Goal: Check status: Check status

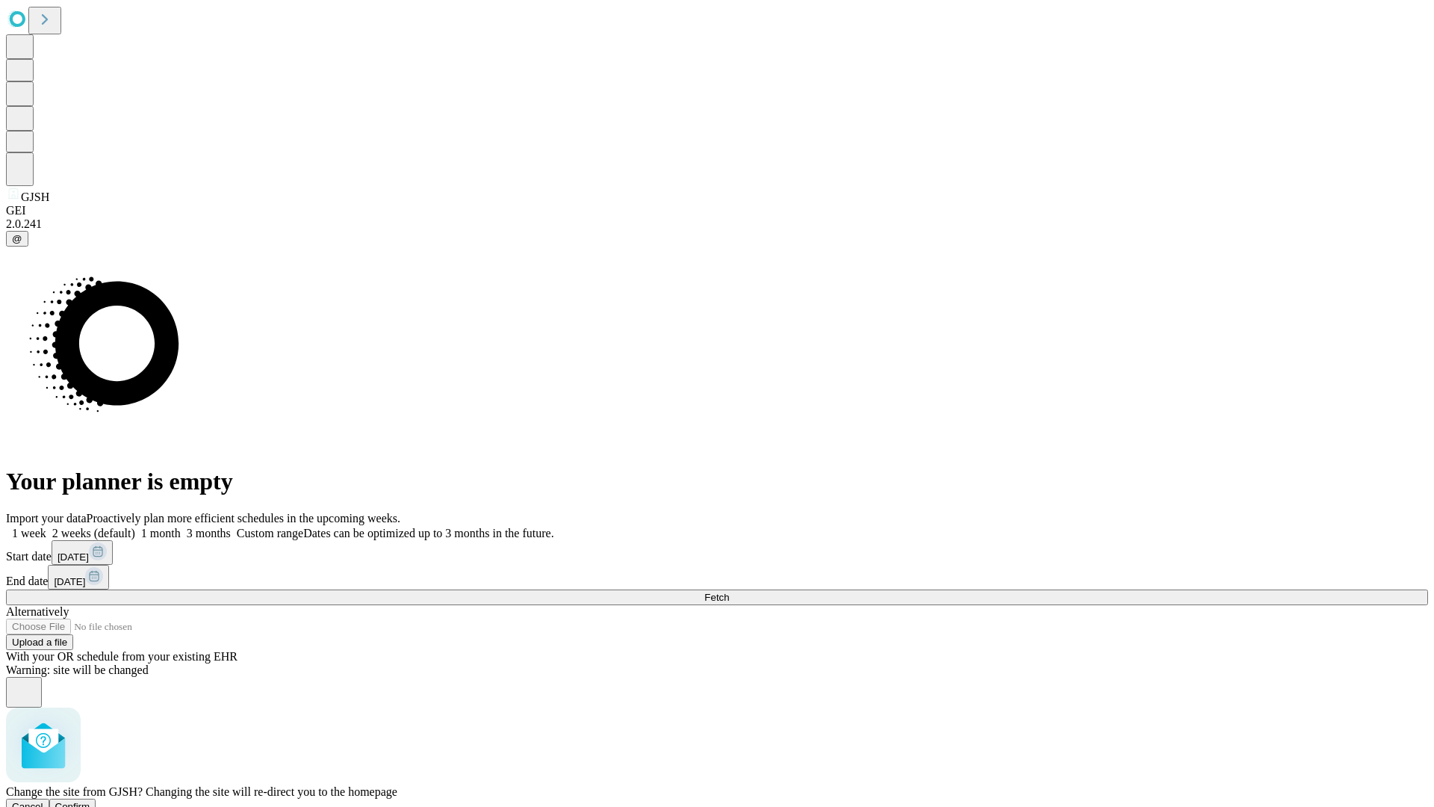
click at [90, 801] on span "Confirm" at bounding box center [72, 806] width 35 height 11
click at [46, 527] on label "1 week" at bounding box center [26, 533] width 40 height 13
click at [729, 592] on span "Fetch" at bounding box center [716, 597] width 25 height 11
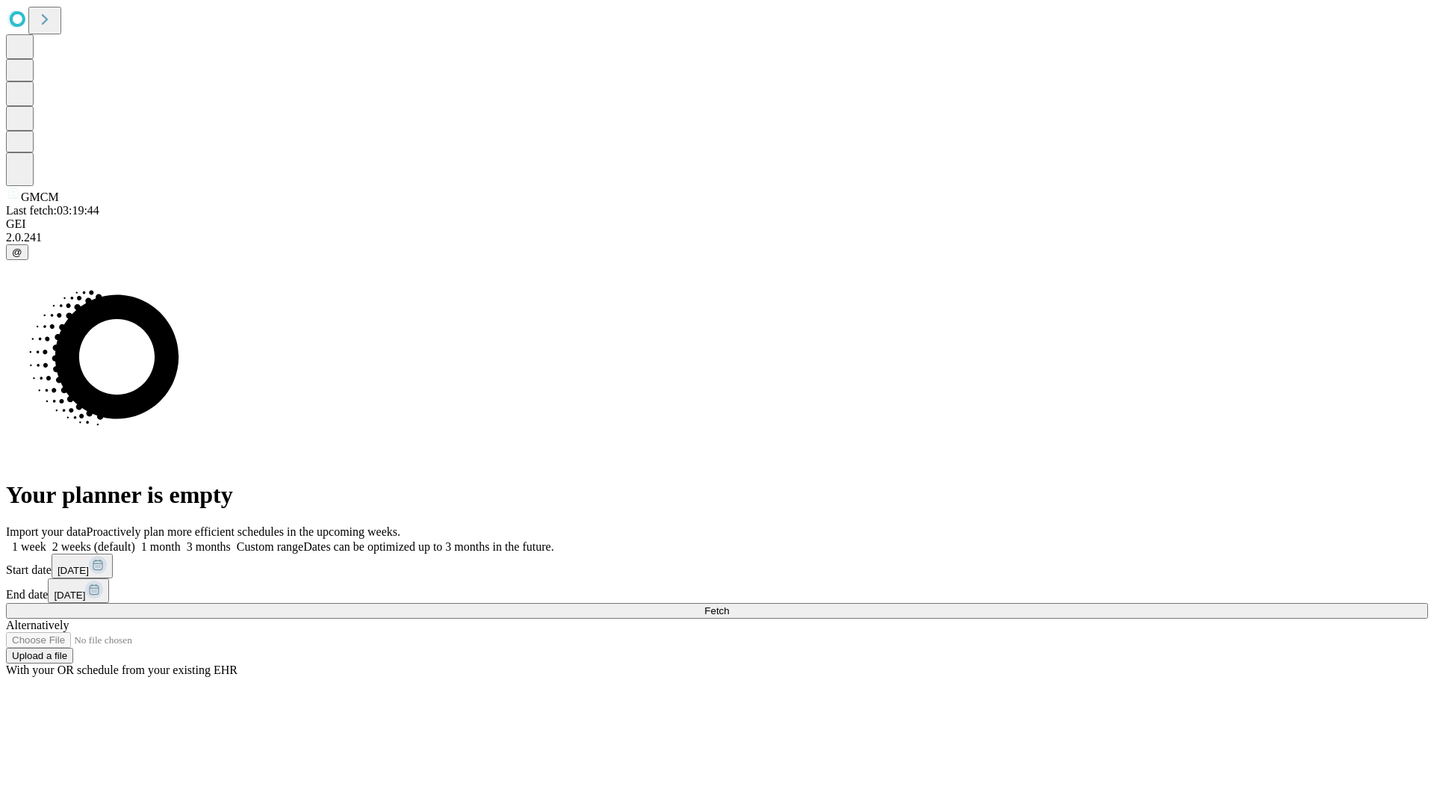
click at [46, 540] on label "1 week" at bounding box center [26, 546] width 40 height 13
click at [729, 605] on span "Fetch" at bounding box center [716, 610] width 25 height 11
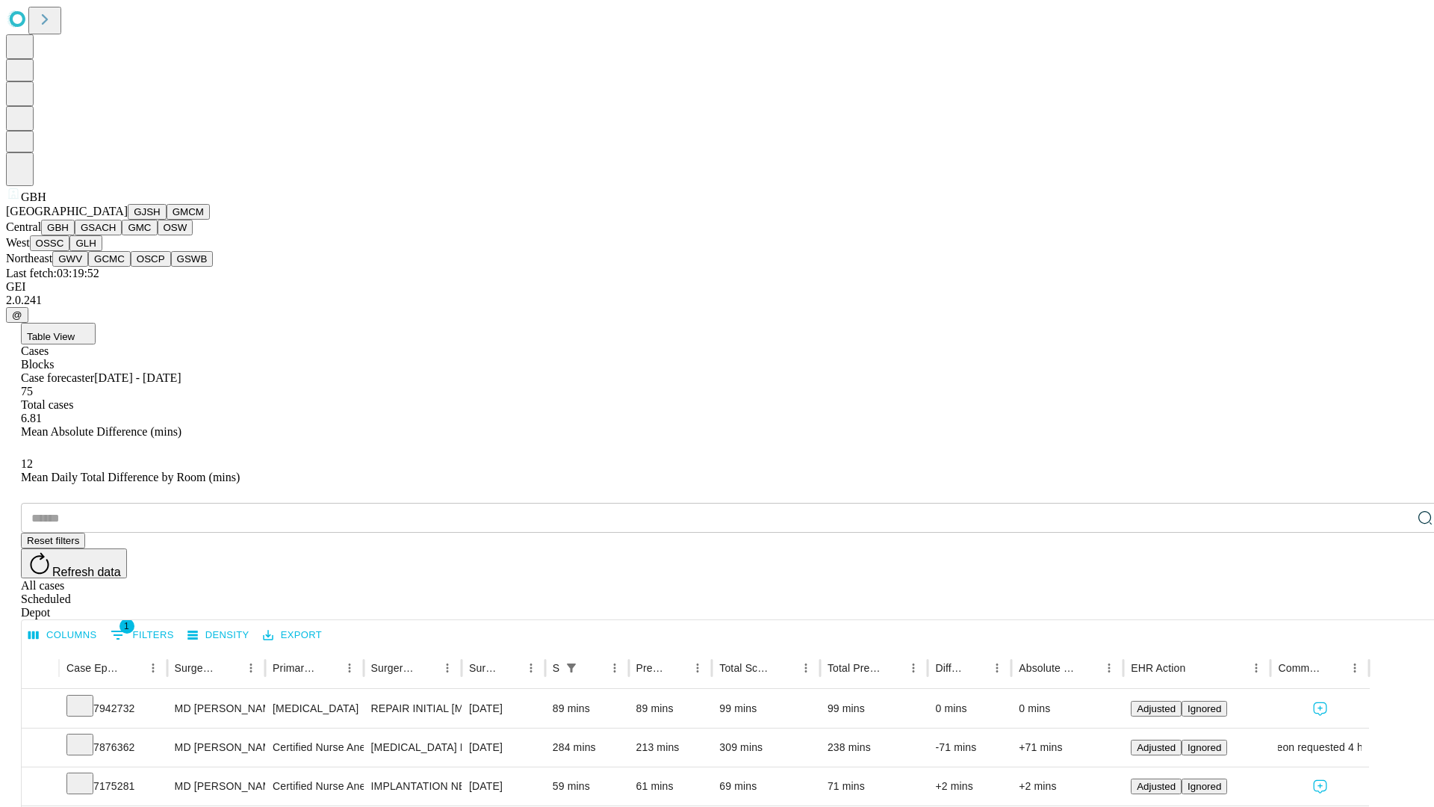
click at [116, 235] on button "GSACH" at bounding box center [98, 228] width 47 height 16
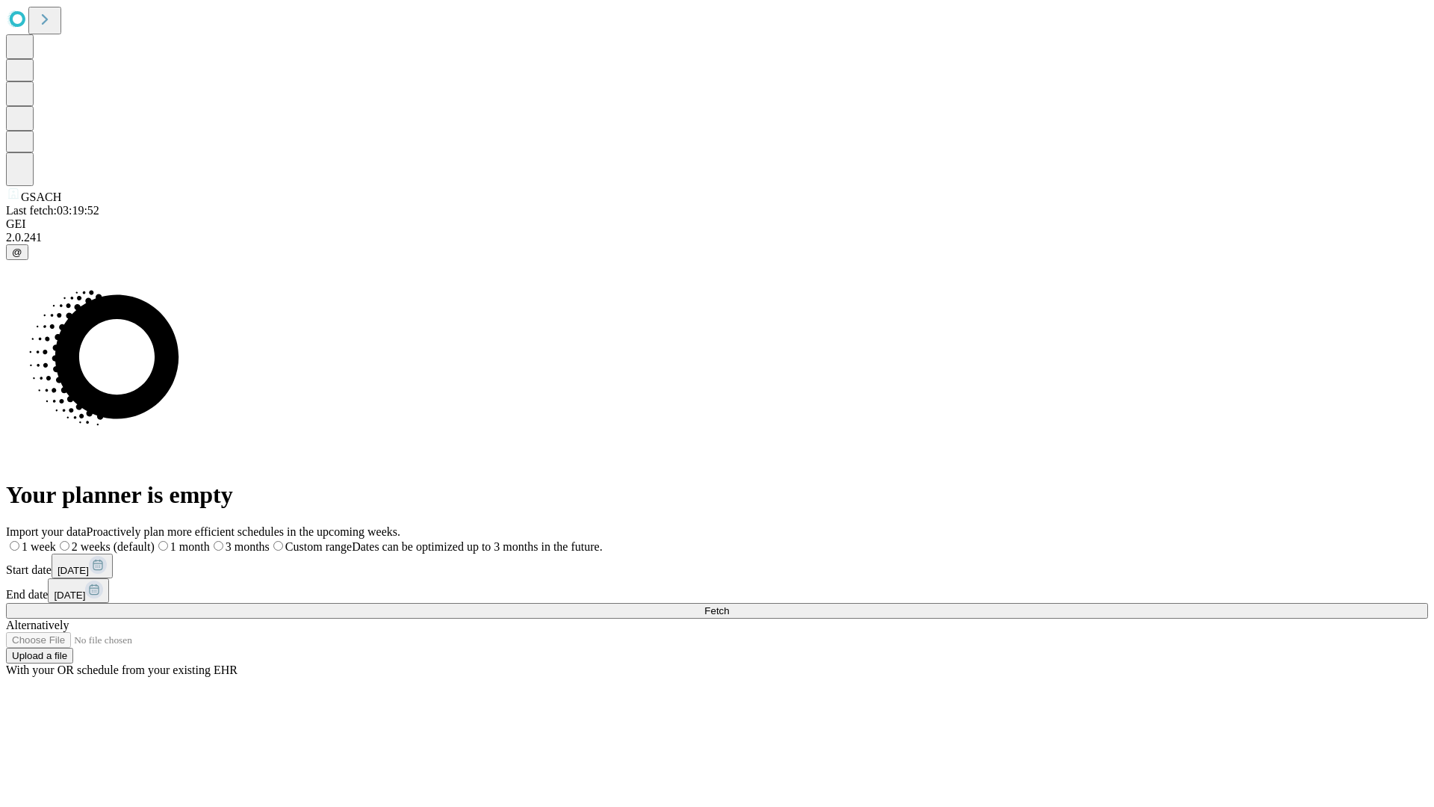
click at [56, 540] on label "1 week" at bounding box center [31, 546] width 50 height 13
click at [729, 605] on span "Fetch" at bounding box center [716, 610] width 25 height 11
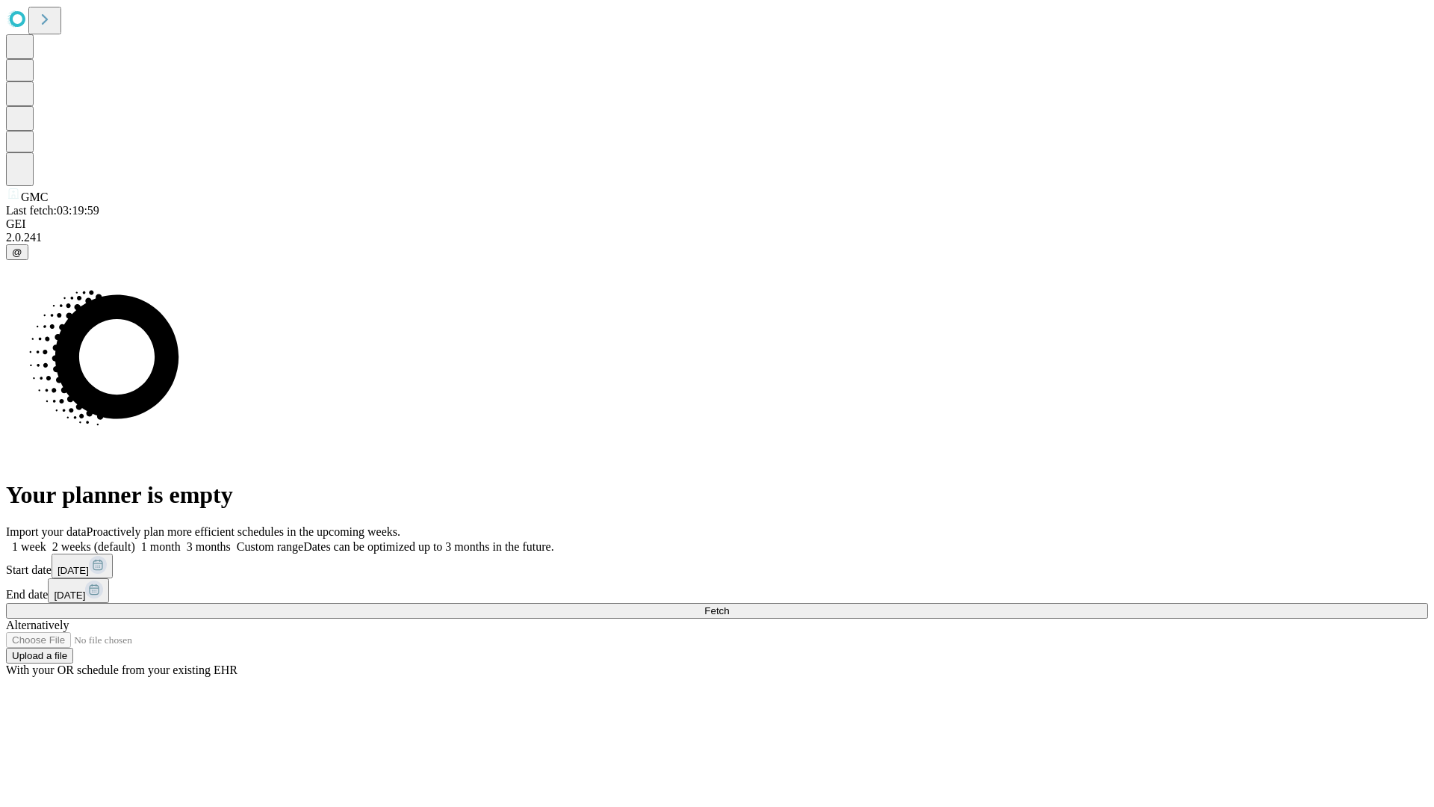
click at [46, 540] on label "1 week" at bounding box center [26, 546] width 40 height 13
click at [729, 605] on span "Fetch" at bounding box center [716, 610] width 25 height 11
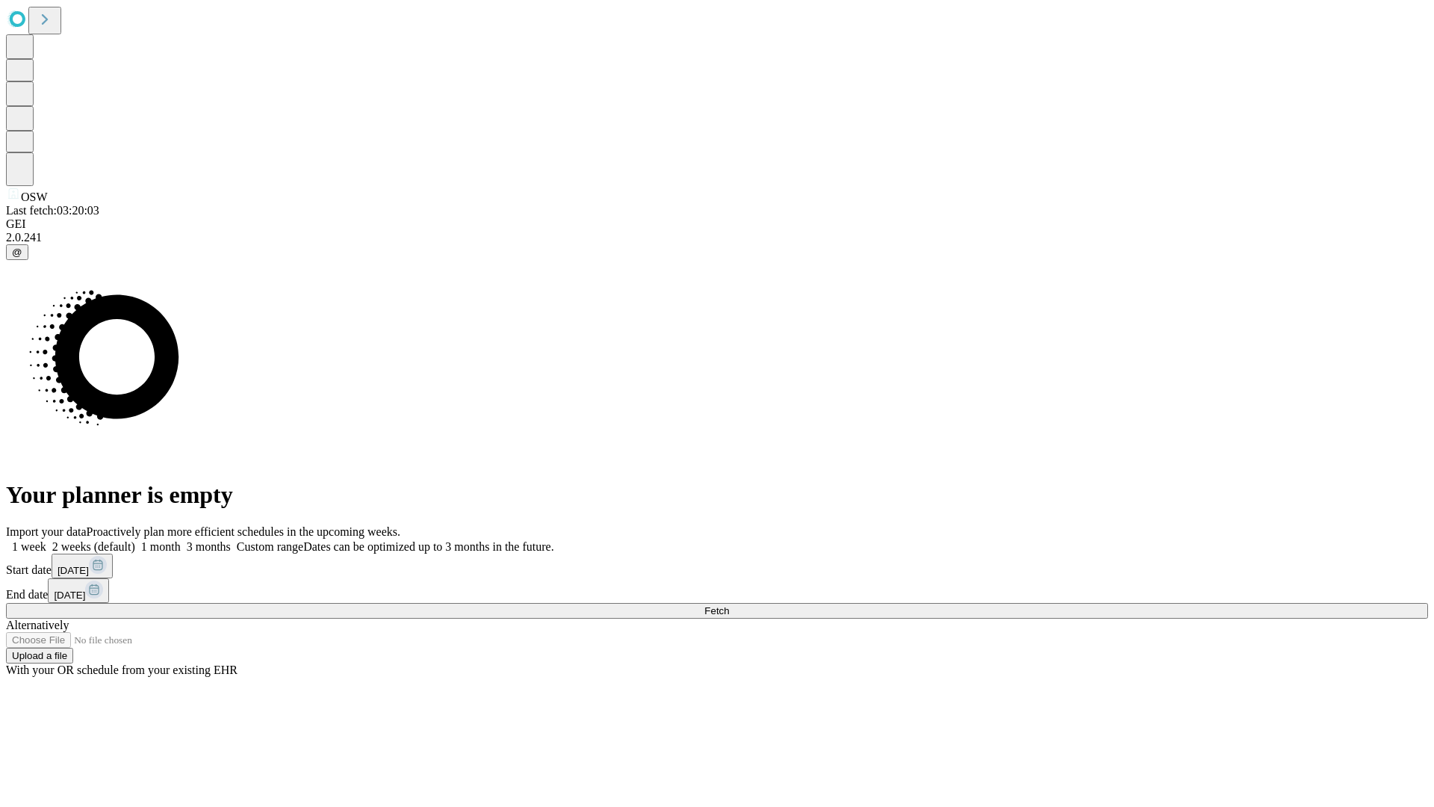
click at [46, 540] on label "1 week" at bounding box center [26, 546] width 40 height 13
click at [729, 605] on span "Fetch" at bounding box center [716, 610] width 25 height 11
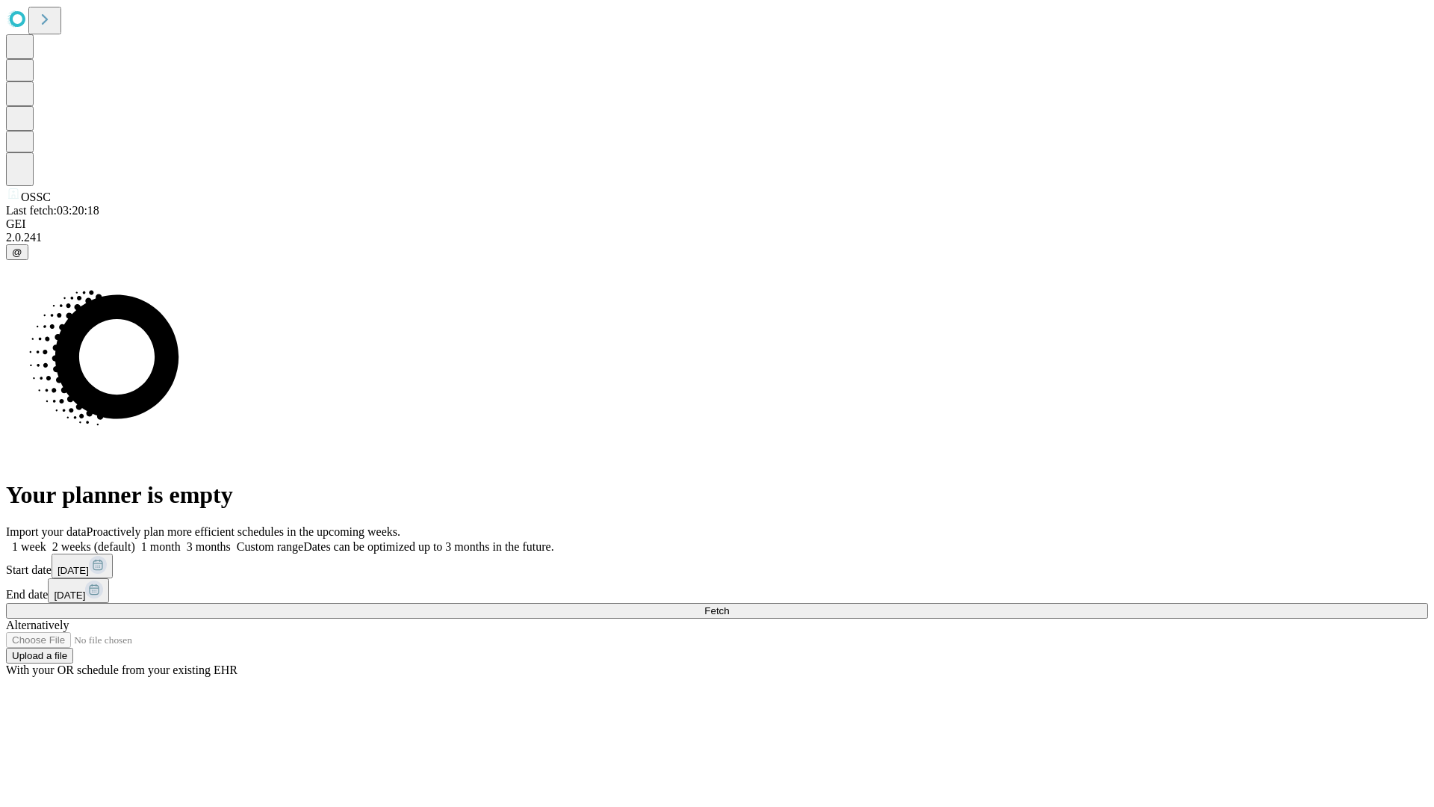
click at [46, 540] on label "1 week" at bounding box center [26, 546] width 40 height 13
click at [729, 605] on span "Fetch" at bounding box center [716, 610] width 25 height 11
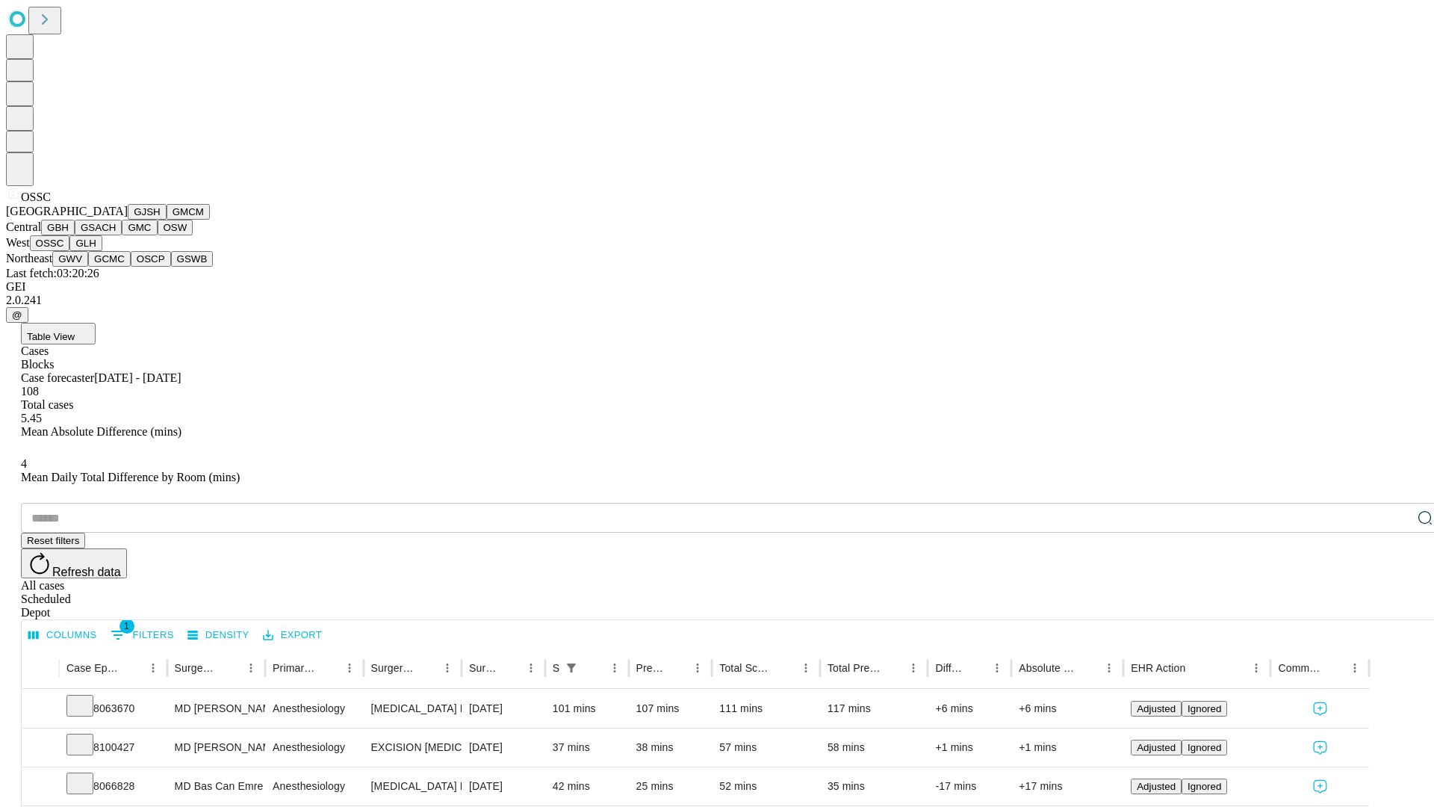
click at [102, 251] on button "GLH" at bounding box center [85, 243] width 32 height 16
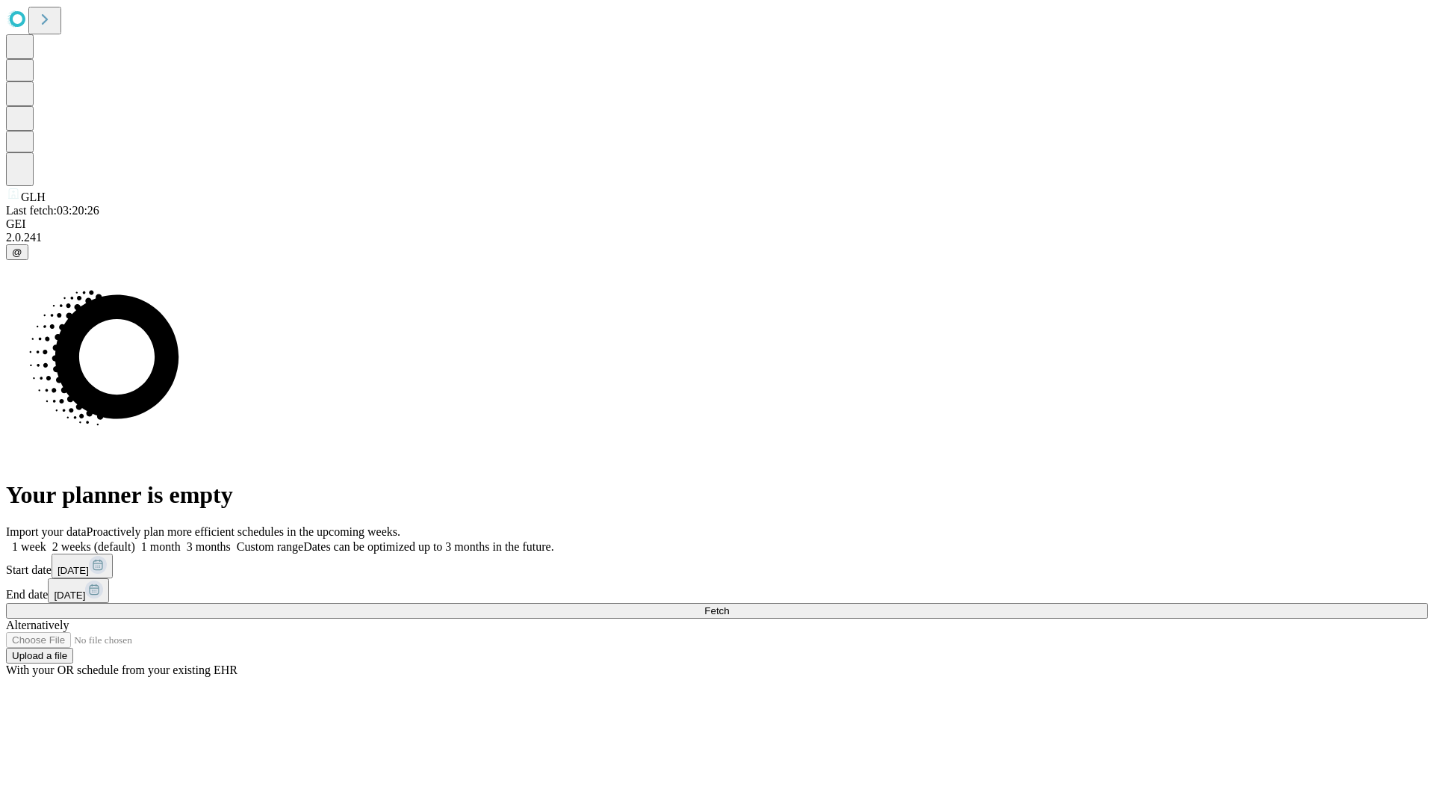
click at [46, 540] on label "1 week" at bounding box center [26, 546] width 40 height 13
click at [729, 605] on span "Fetch" at bounding box center [716, 610] width 25 height 11
click at [46, 540] on label "1 week" at bounding box center [26, 546] width 40 height 13
click at [729, 605] on span "Fetch" at bounding box center [716, 610] width 25 height 11
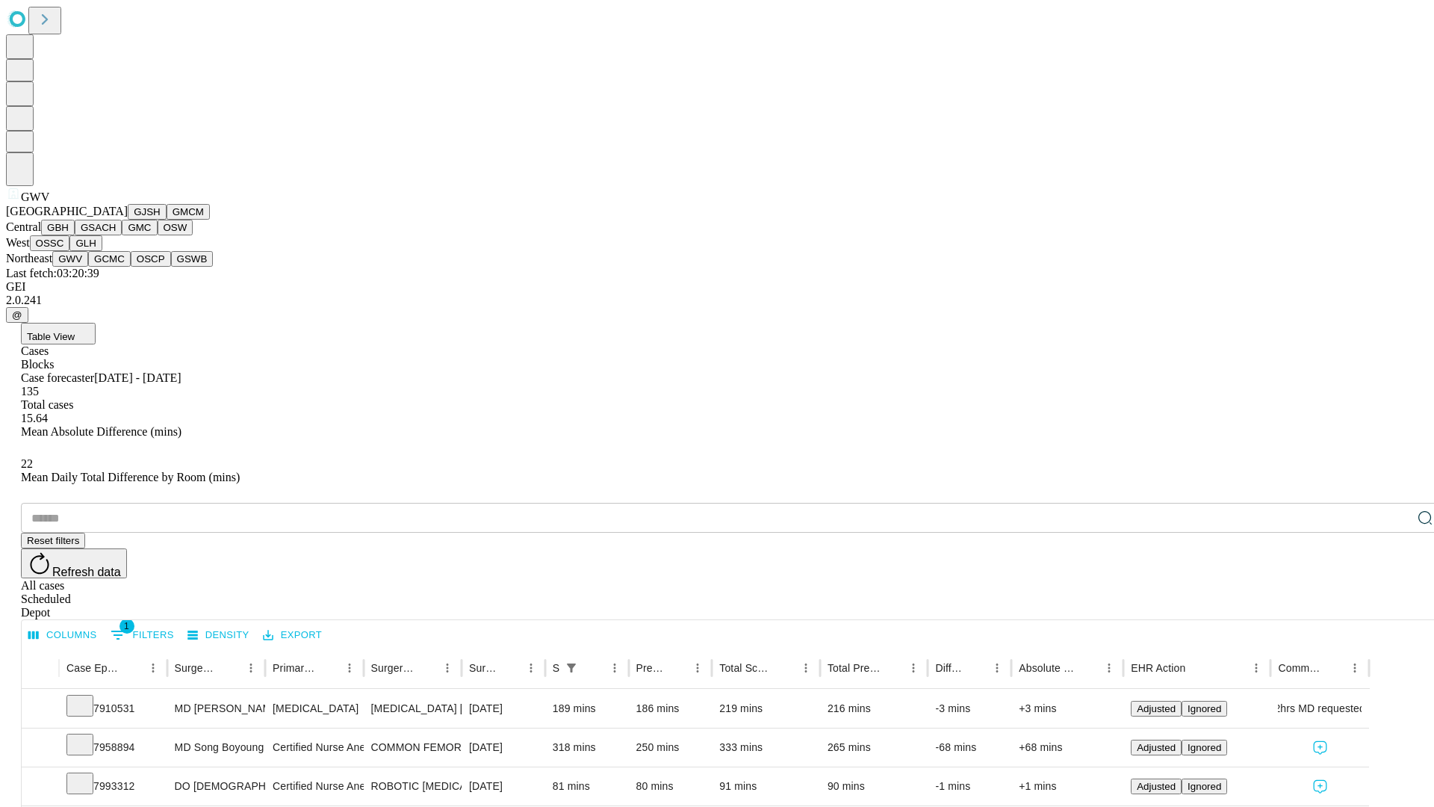
click at [116, 267] on button "GCMC" at bounding box center [109, 259] width 43 height 16
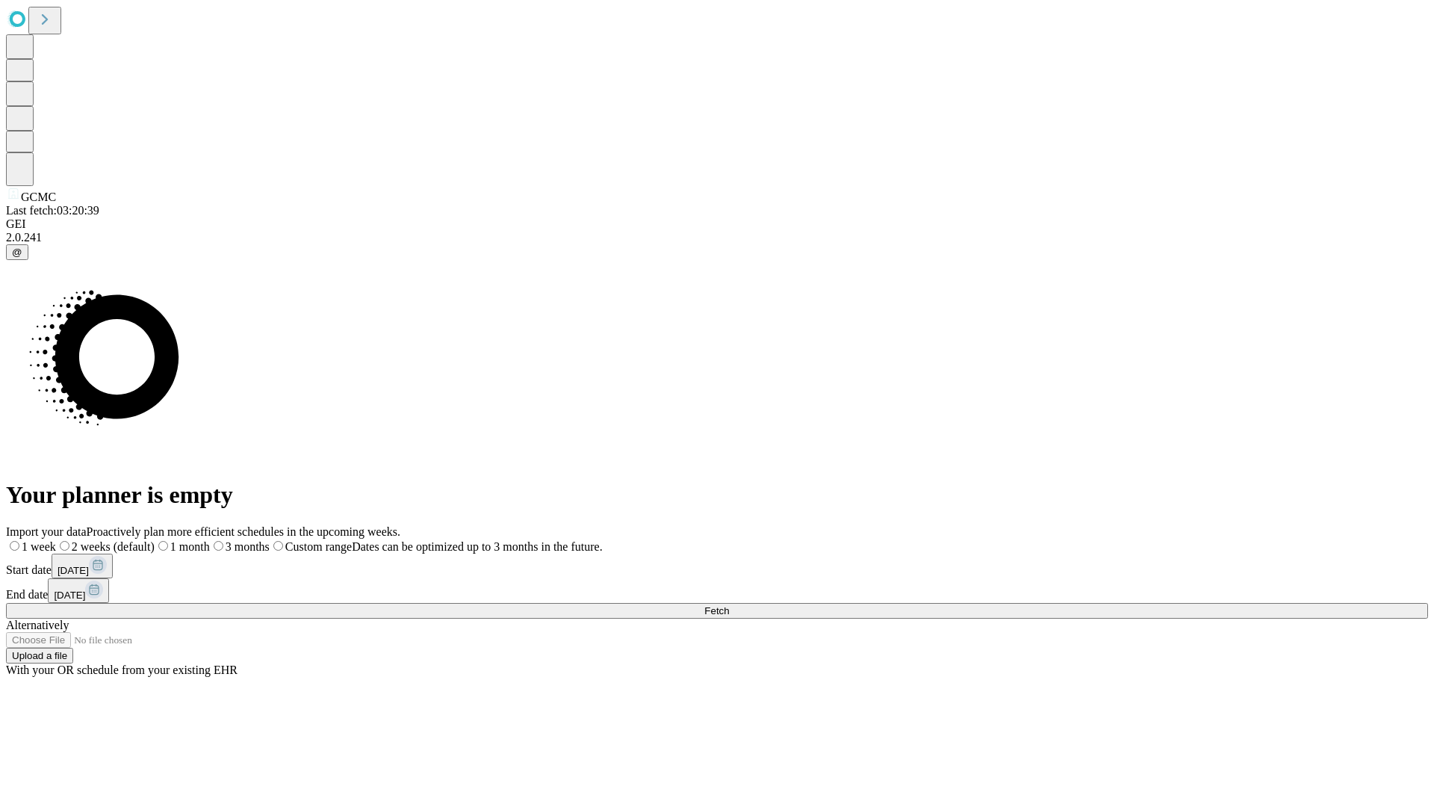
click at [56, 540] on label "1 week" at bounding box center [31, 546] width 50 height 13
click at [729, 605] on span "Fetch" at bounding box center [716, 610] width 25 height 11
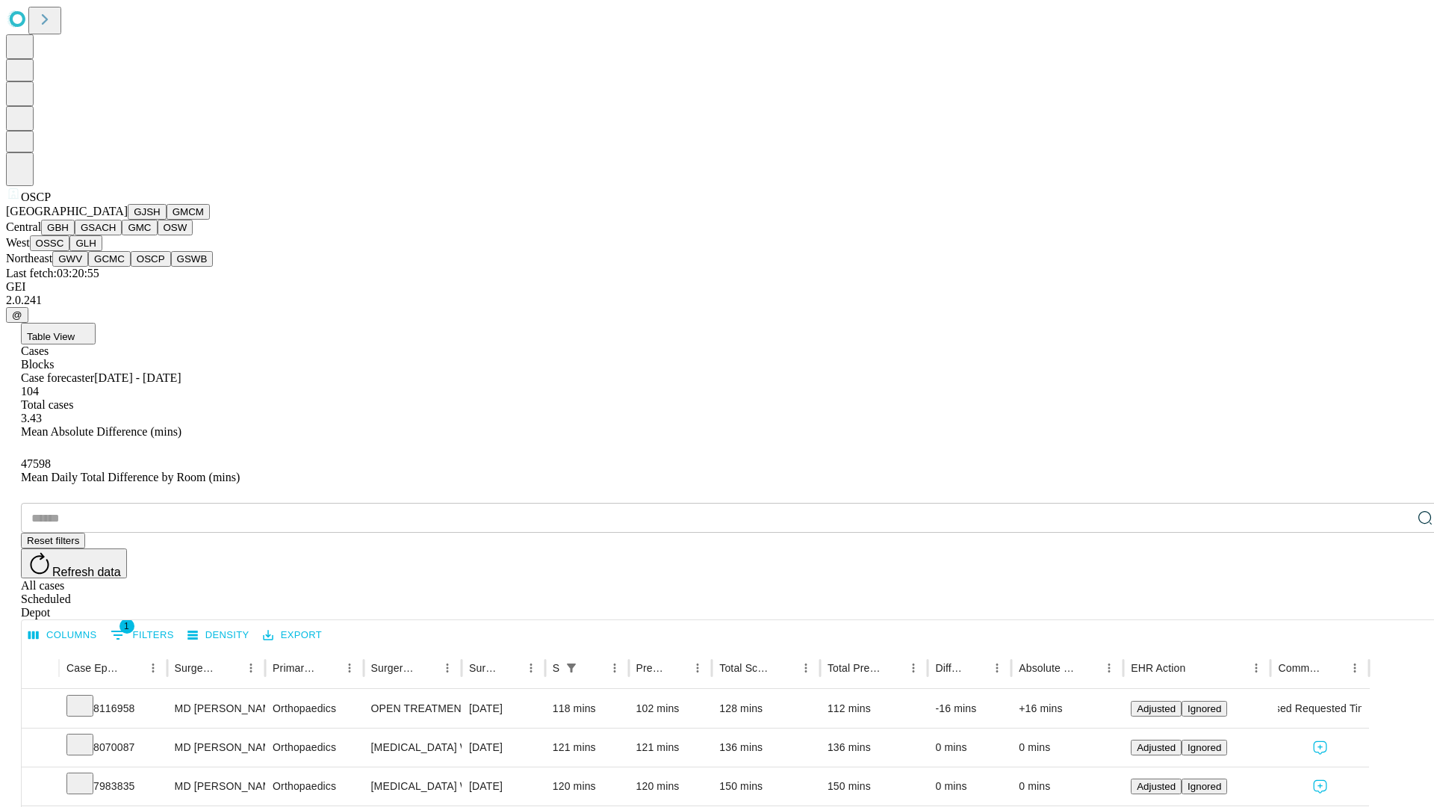
click at [171, 267] on button "GSWB" at bounding box center [192, 259] width 43 height 16
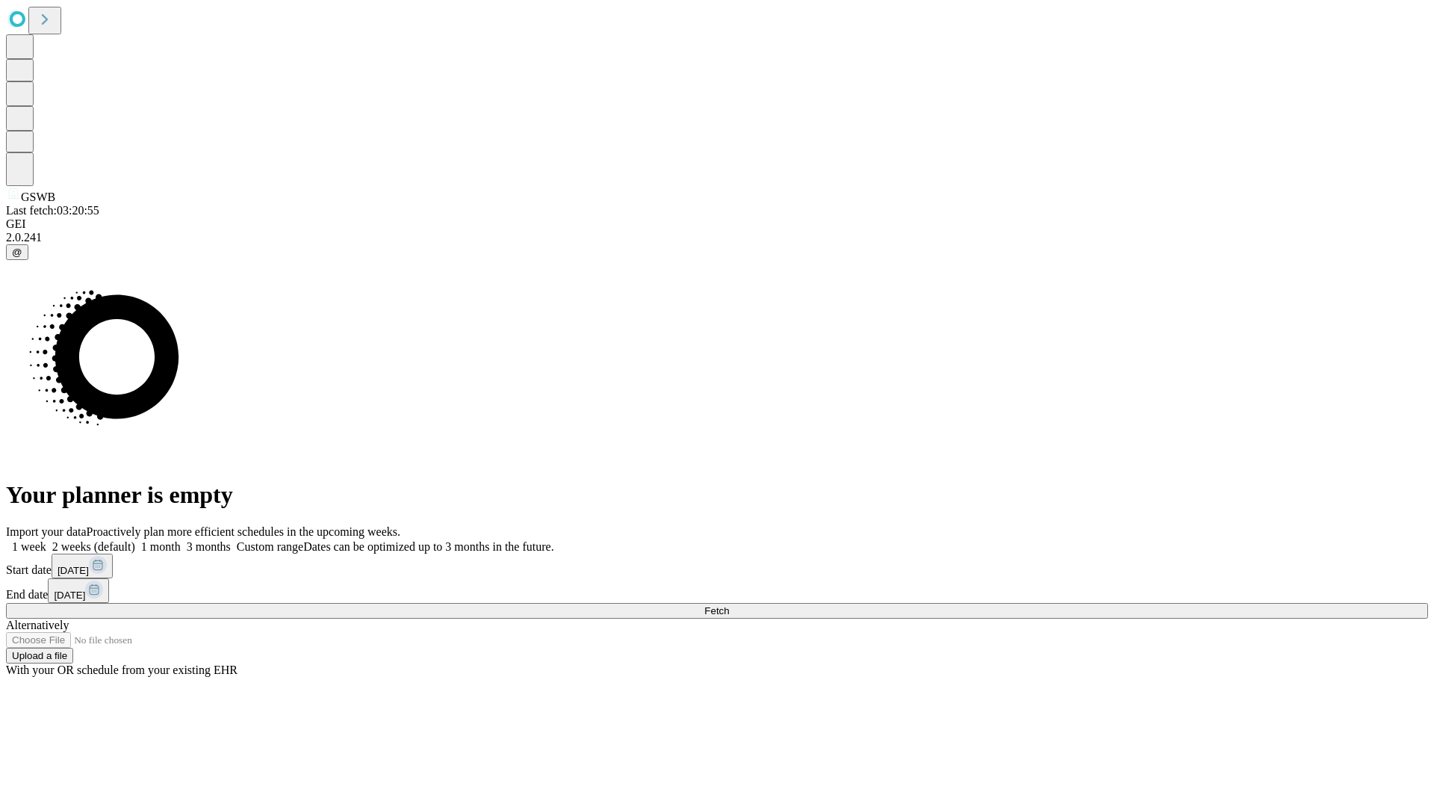
click at [46, 540] on label "1 week" at bounding box center [26, 546] width 40 height 13
click at [729, 605] on span "Fetch" at bounding box center [716, 610] width 25 height 11
